Goal: Transaction & Acquisition: Obtain resource

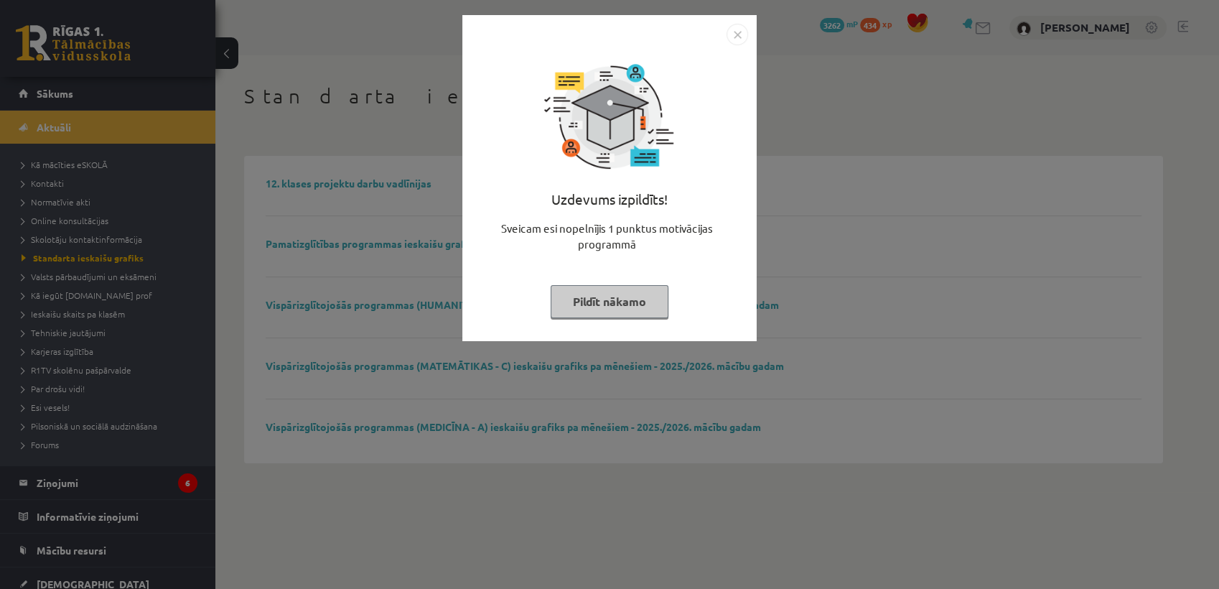
click at [633, 302] on button "Pildīt nākamo" at bounding box center [610, 301] width 118 height 33
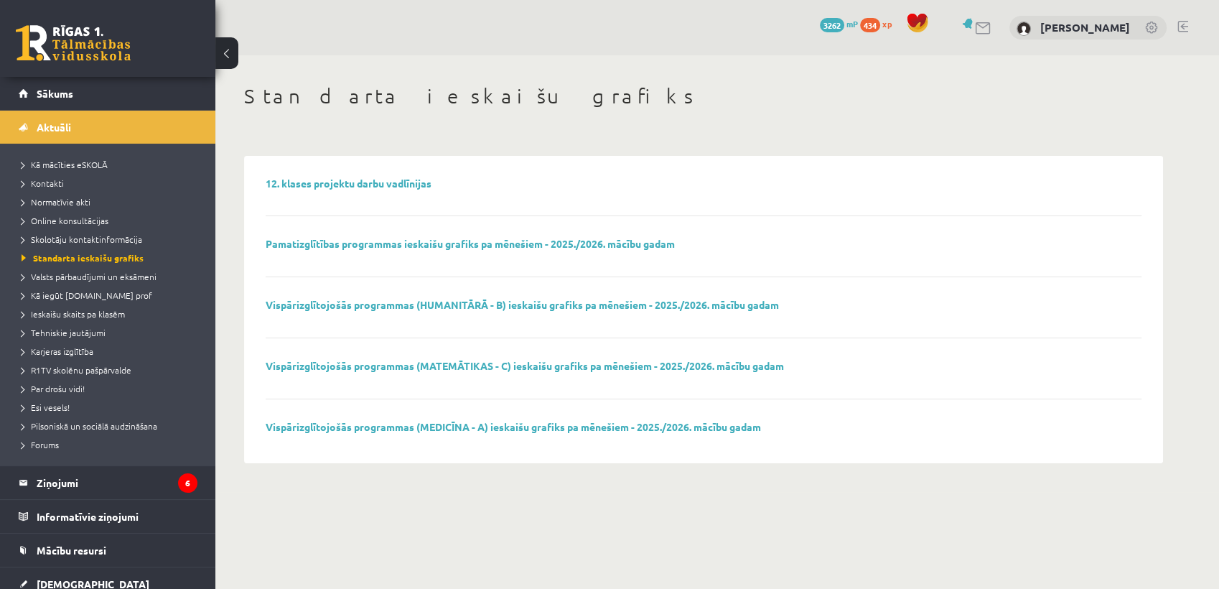
click at [844, 25] on span "3262" at bounding box center [832, 25] width 24 height 14
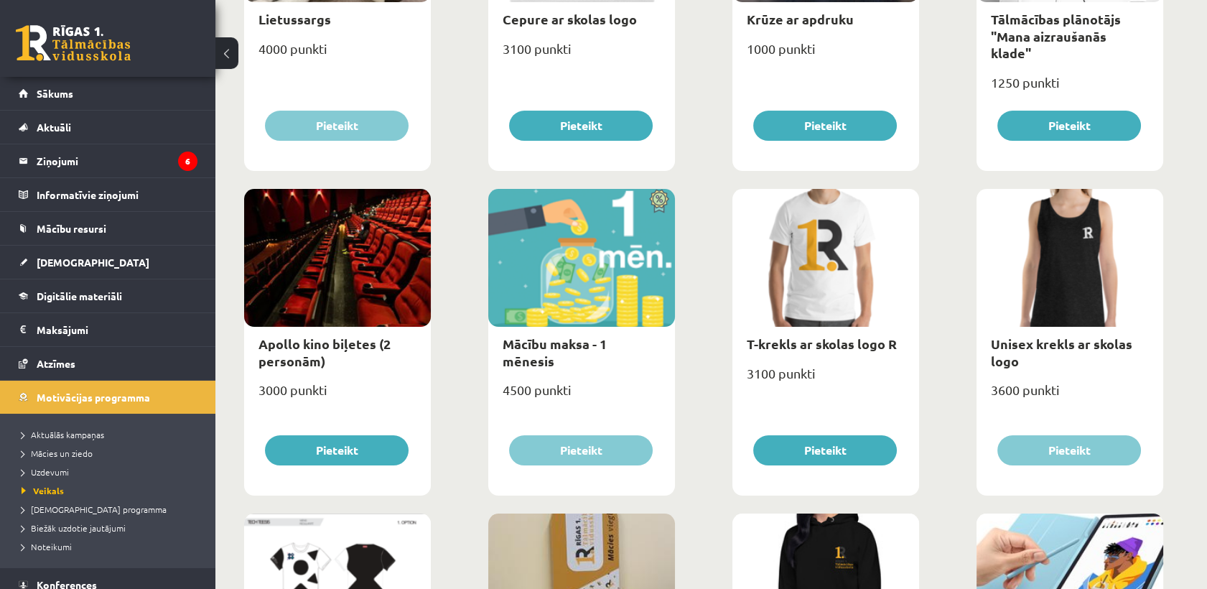
scroll to position [398, 0]
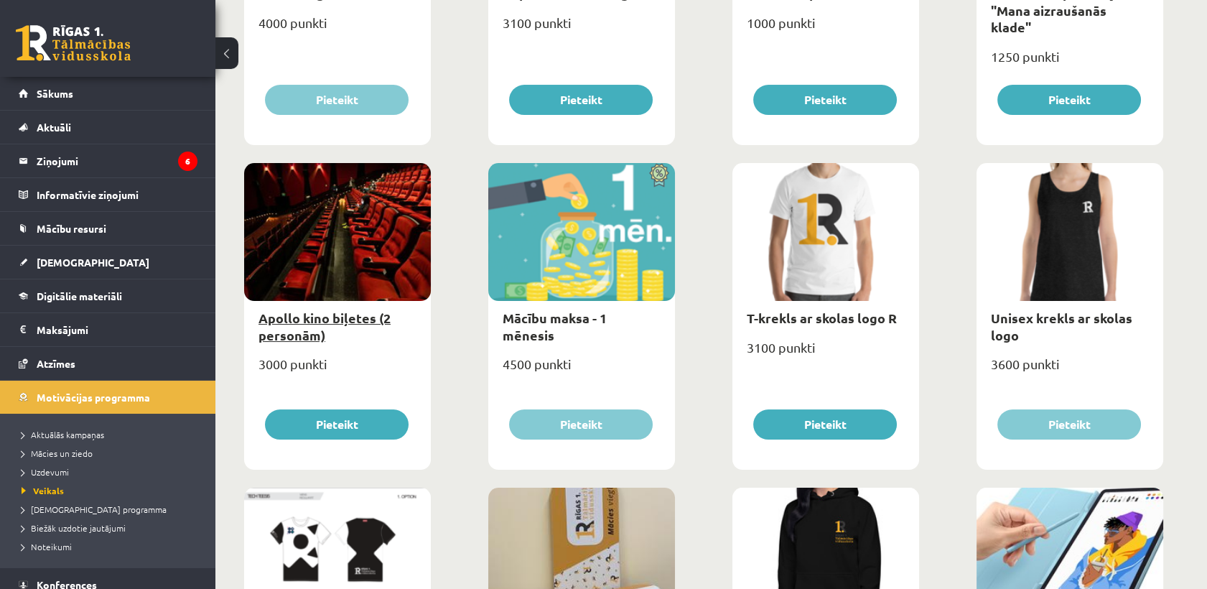
click at [342, 322] on link "Apollo kino biļetes (2 personām)" at bounding box center [324, 325] width 132 height 33
type input "*"
select select "**********"
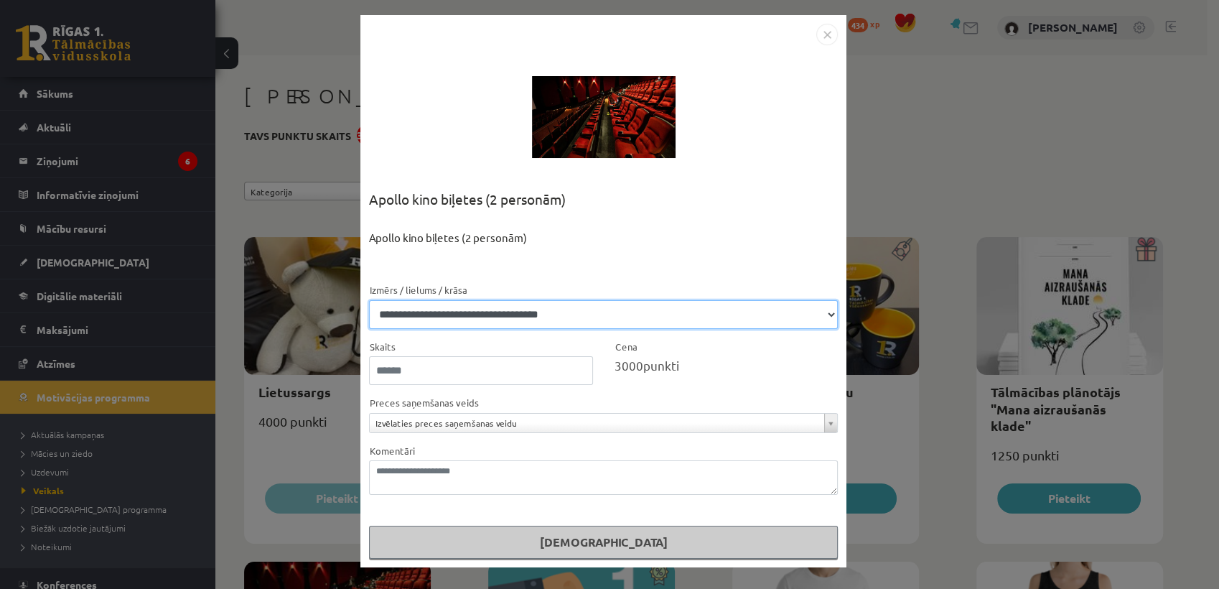
click at [810, 313] on select "**********" at bounding box center [603, 314] width 469 height 29
click at [773, 303] on select "**********" at bounding box center [603, 314] width 469 height 29
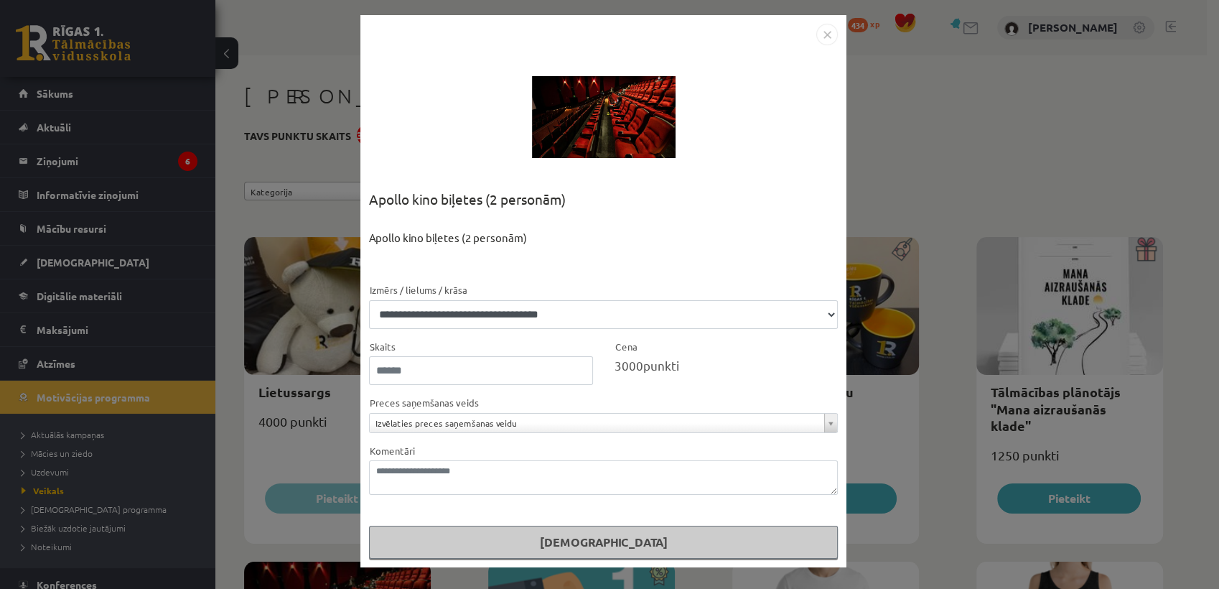
click at [827, 38] on img "Close" at bounding box center [827, 35] width 22 height 22
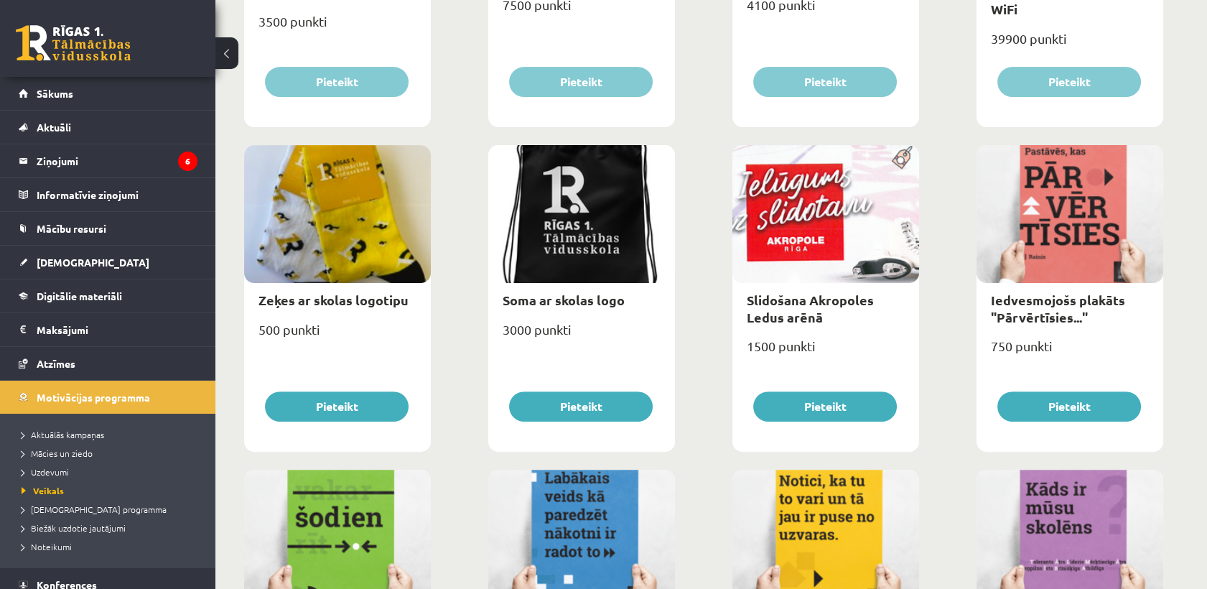
scroll to position [1058, 0]
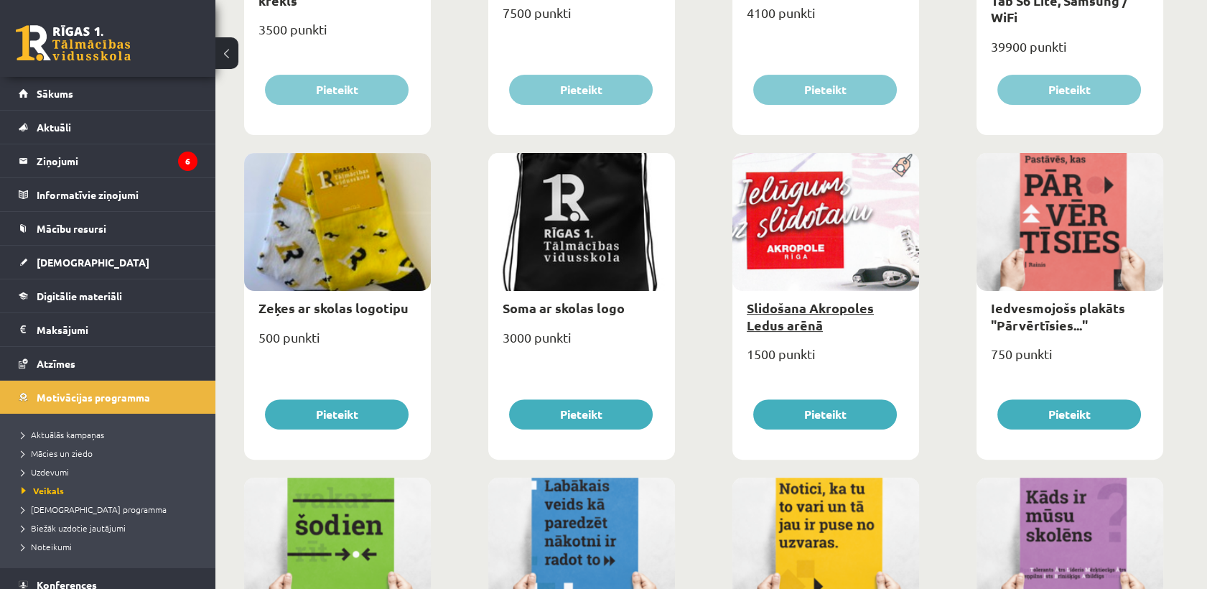
click at [819, 305] on link "Slidošana Akropoles Ledus arēnā" at bounding box center [810, 315] width 127 height 33
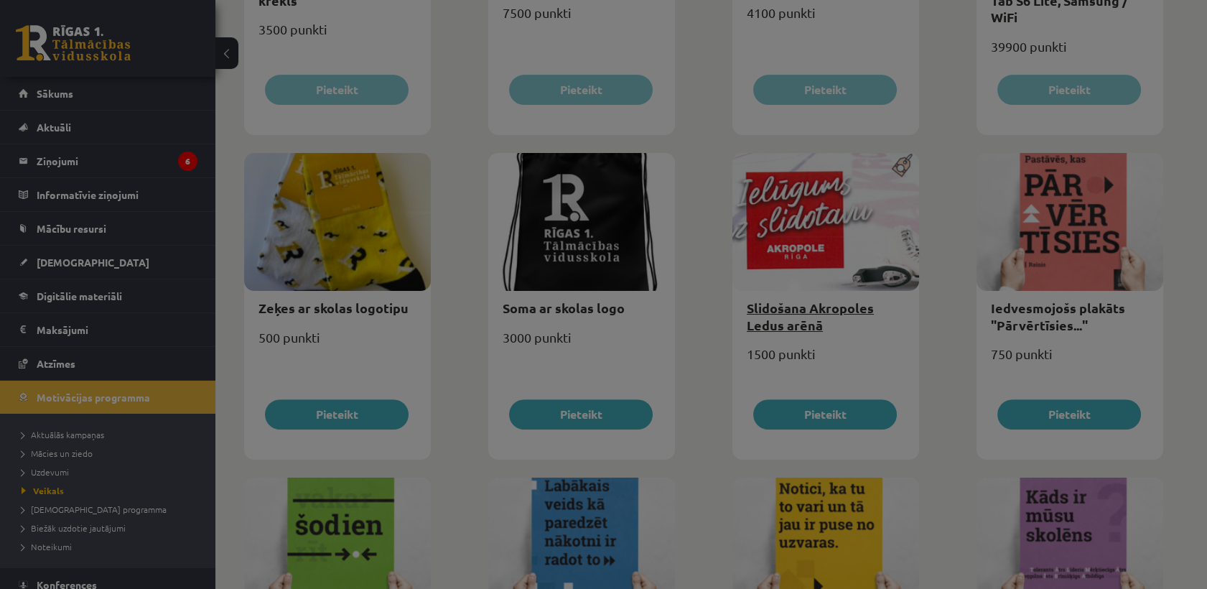
scroll to position [0, 0]
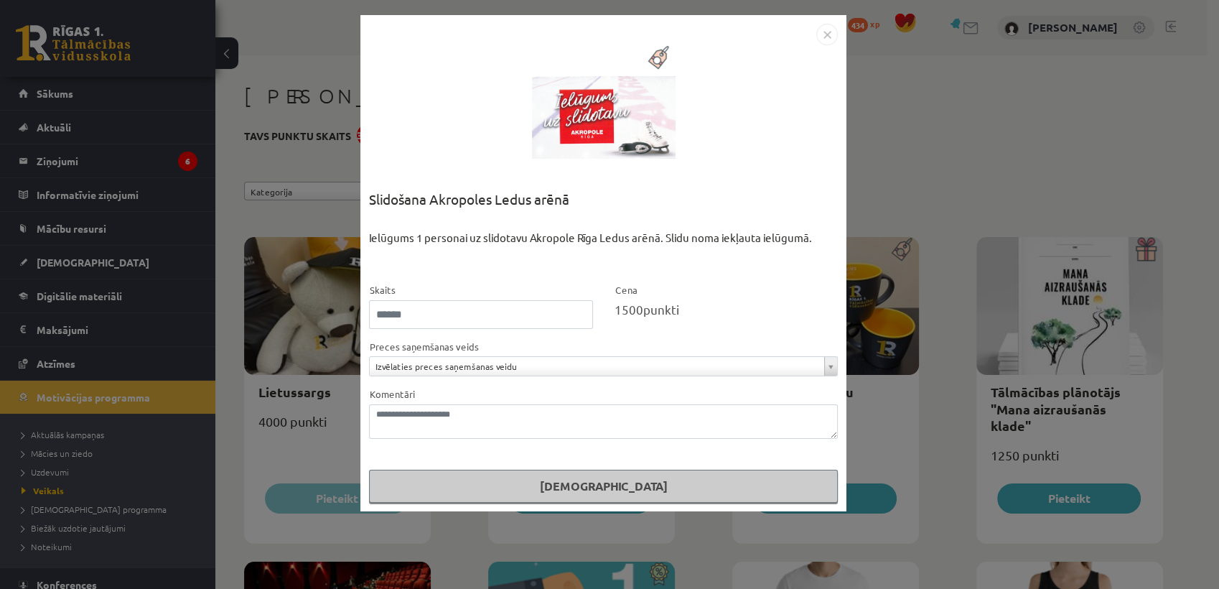
click at [831, 26] on img "Close" at bounding box center [827, 35] width 22 height 22
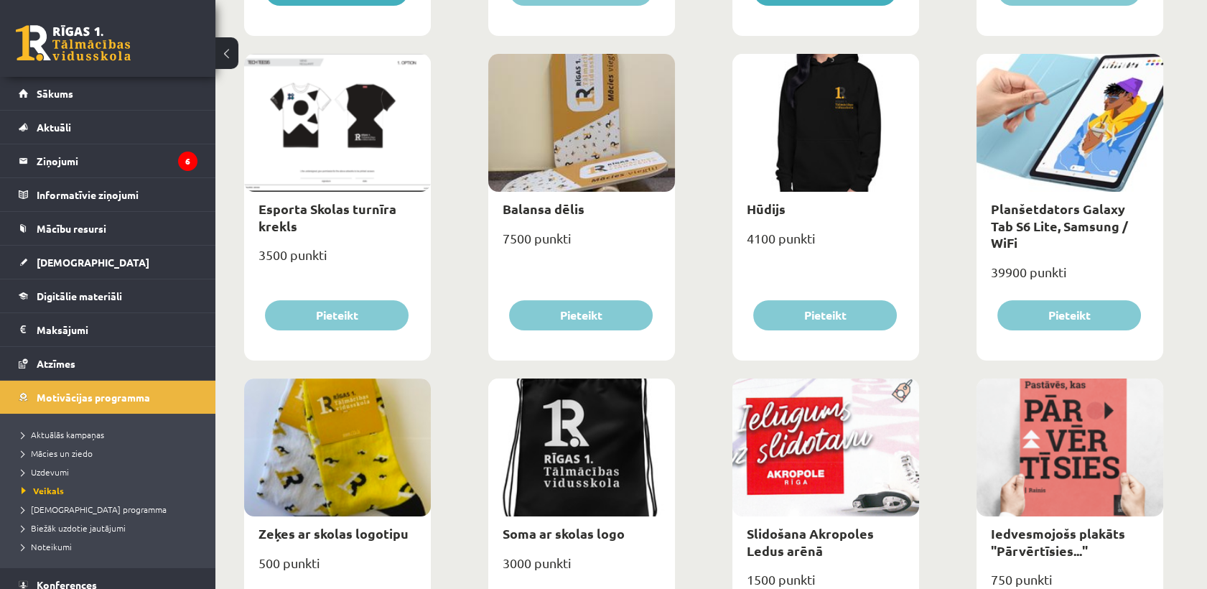
scroll to position [638, 0]
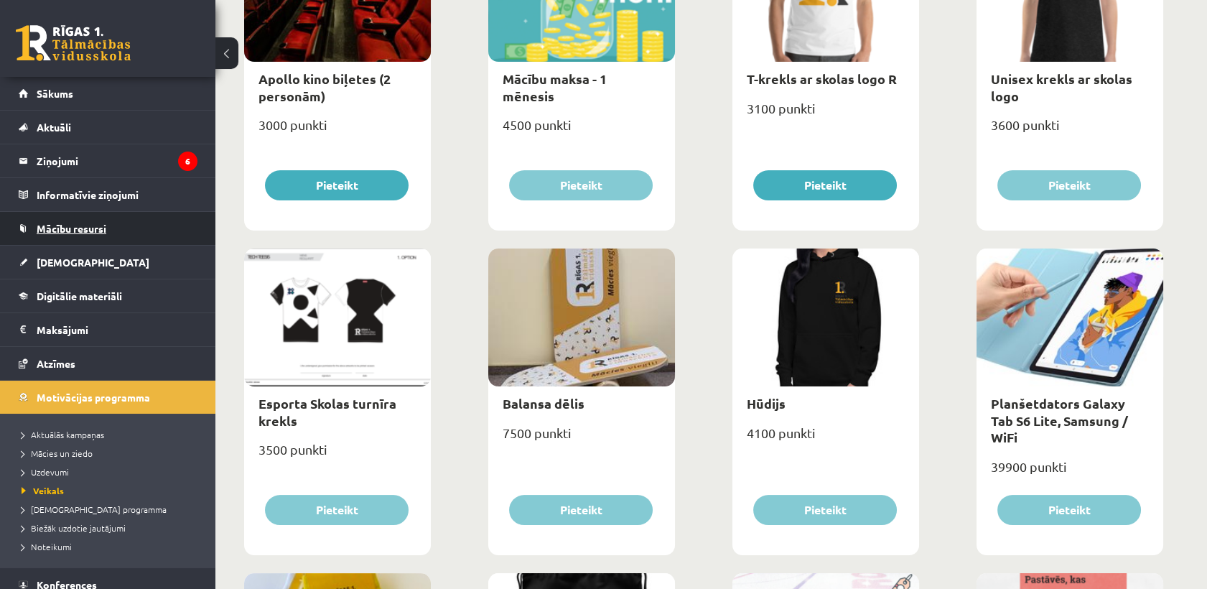
click at [85, 238] on link "Mācību resursi" at bounding box center [108, 228] width 179 height 33
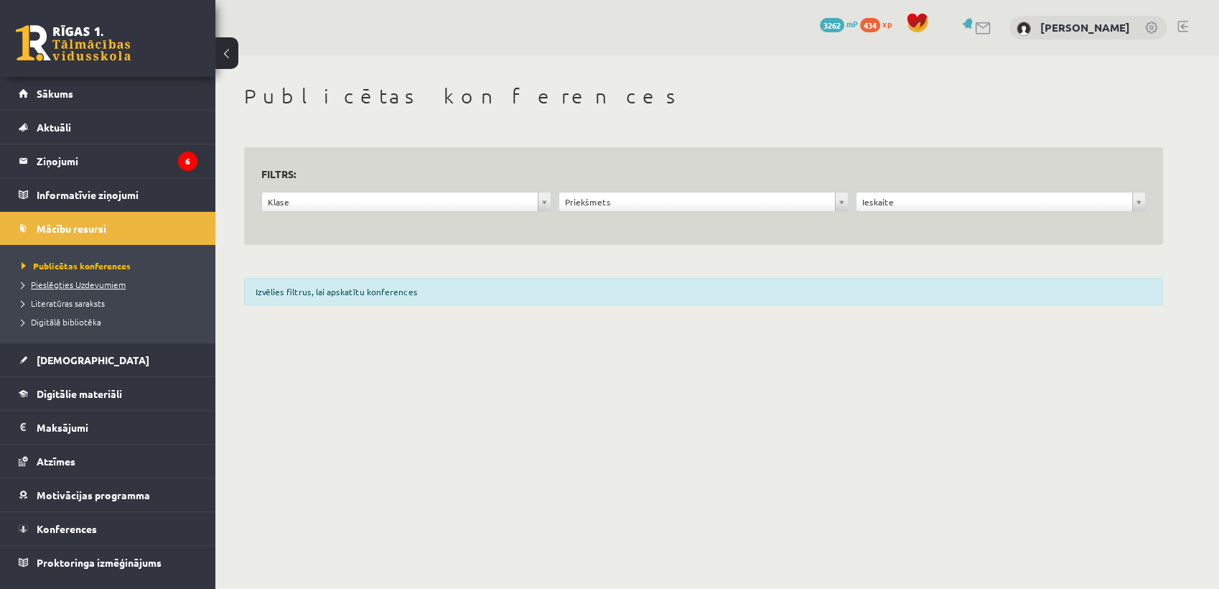
click at [59, 281] on span "Pieslēgties Uzdevumiem" at bounding box center [74, 284] width 104 height 11
